Goal: Task Accomplishment & Management: Manage account settings

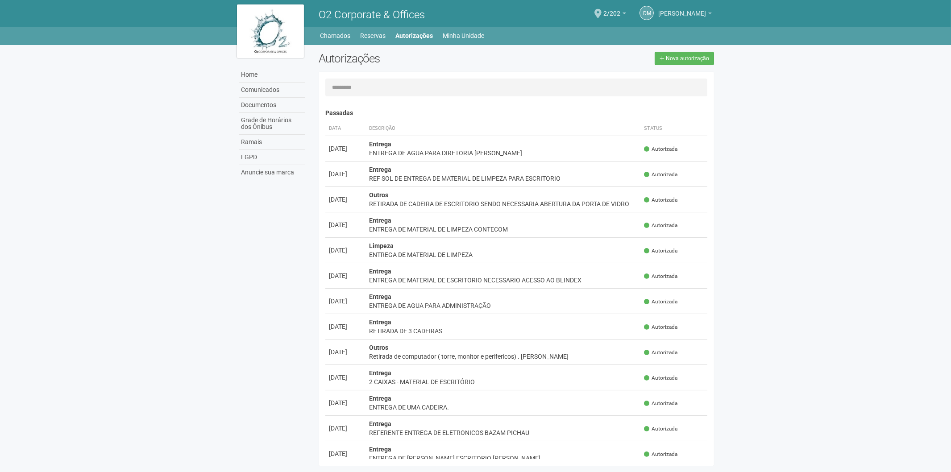
click at [667, 11] on span "[PERSON_NAME]" at bounding box center [682, 9] width 48 height 16
drag, startPoint x: 467, startPoint y: 59, endPoint x: 459, endPoint y: 57, distance: 8.3
click at [466, 59] on h2 "Autorizações" at bounding box center [414, 58] width 191 height 13
click at [457, 37] on link "Minha Unidade" at bounding box center [464, 35] width 42 height 12
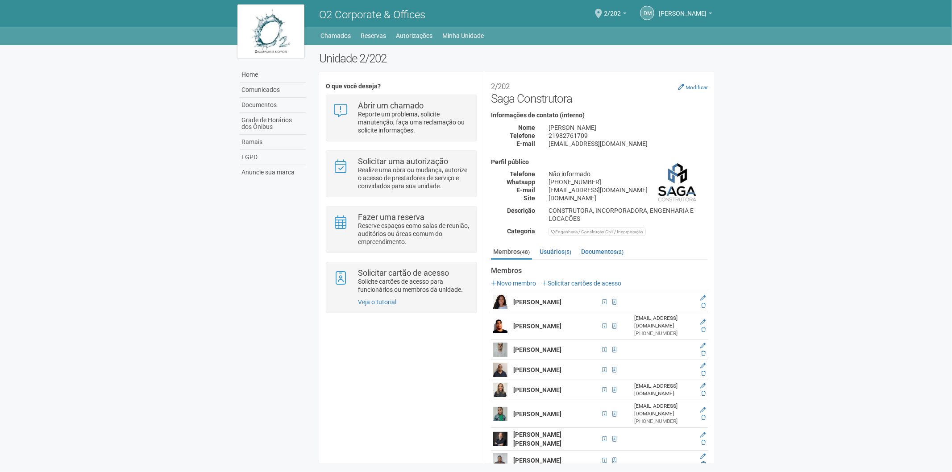
click at [810, 301] on body "Aguarde... O2 Corporate & Offices DM [PERSON_NAME] [PERSON_NAME] [EMAIL_ADDRESS…" at bounding box center [476, 236] width 952 height 472
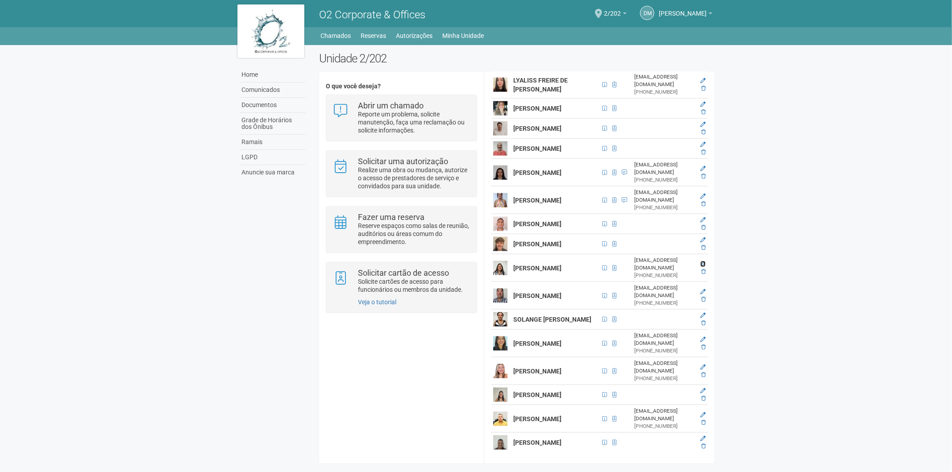
click at [703, 267] on icon at bounding box center [702, 264] width 5 height 5
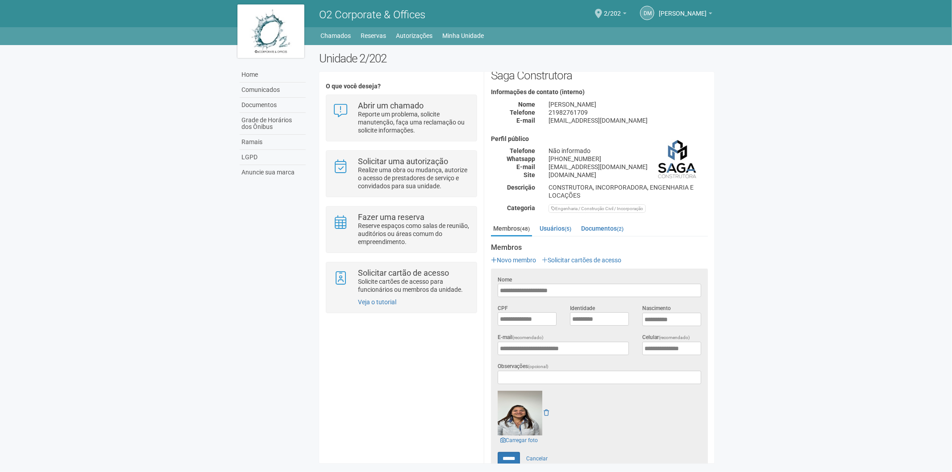
click at [340, 16] on span "O2 Corporate & Offices" at bounding box center [372, 14] width 106 height 12
click at [332, 32] on link "Chamados" at bounding box center [336, 35] width 30 height 12
